Goal: Task Accomplishment & Management: Manage account settings

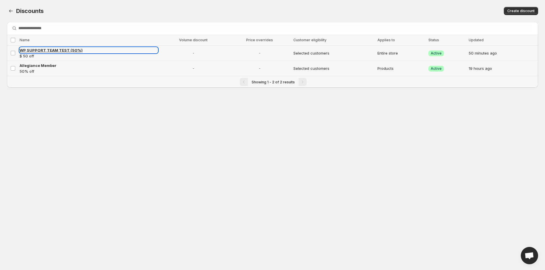
click at [54, 49] on span "WP SUPPORT TEAM TEST (50%)" at bounding box center [51, 50] width 63 height 5
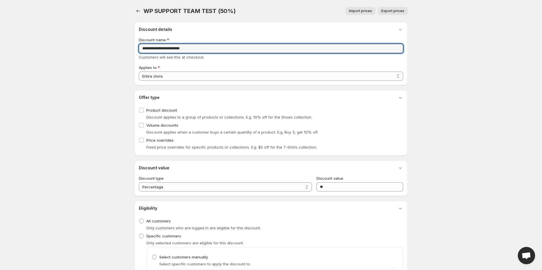
drag, startPoint x: 212, startPoint y: 51, endPoint x: 89, endPoint y: 54, distance: 123.7
click at [89, 54] on body "Home Discounts B2B Registration Forms Net Terms Account Receivables Manual orde…" at bounding box center [271, 135] width 542 height 270
